Goal: Information Seeking & Learning: Check status

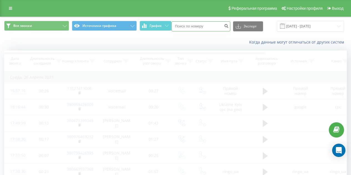
click at [197, 29] on input at bounding box center [200, 26] width 59 height 10
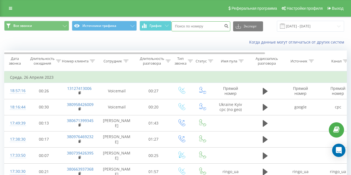
paste input "380736308899"
type input "380736308899"
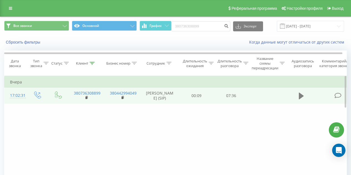
click at [300, 97] on icon at bounding box center [300, 96] width 5 height 7
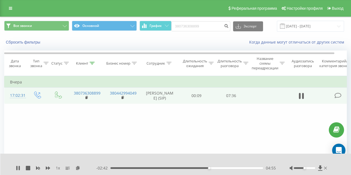
click at [211, 168] on div "04:55" at bounding box center [186, 168] width 152 height 2
click at [214, 169] on div "- 02:32 05:05 05:05" at bounding box center [185, 168] width 179 height 6
click at [215, 168] on div "05:05" at bounding box center [186, 168] width 152 height 2
click at [219, 167] on div "05:27" at bounding box center [186, 168] width 152 height 2
